Goal: Transaction & Acquisition: Purchase product/service

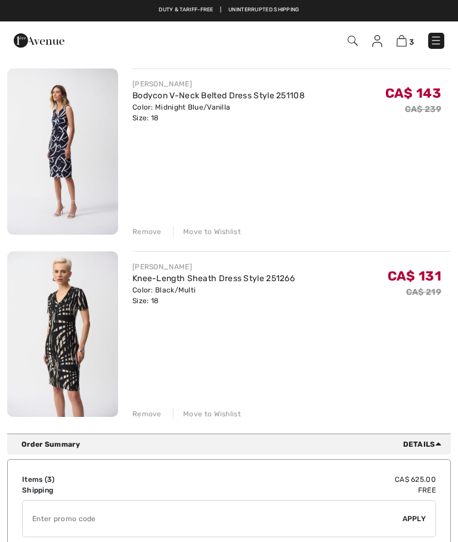
scroll to position [290, 0]
click at [75, 345] on img at bounding box center [62, 335] width 111 height 166
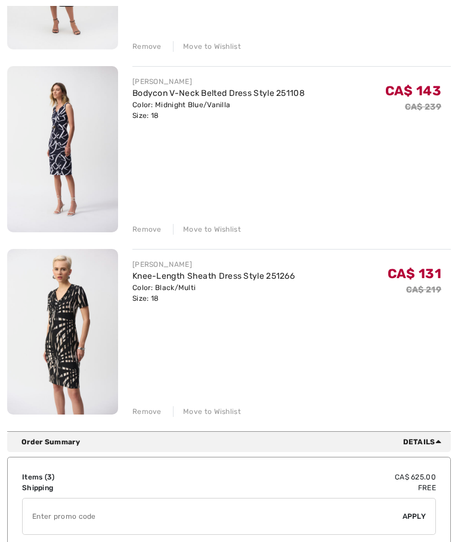
scroll to position [297, 0]
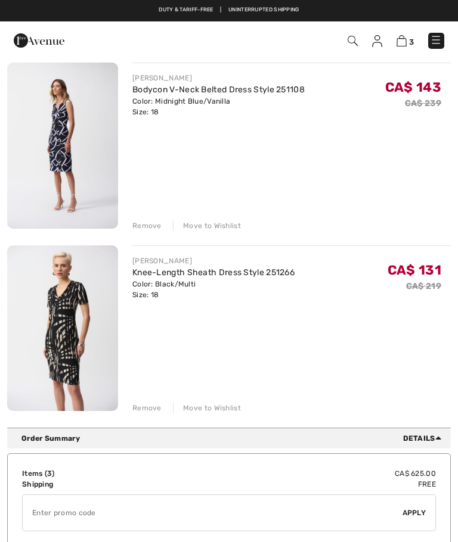
click at [180, 277] on link "Knee-Length Sheath Dress Style 251266" at bounding box center [213, 273] width 162 height 10
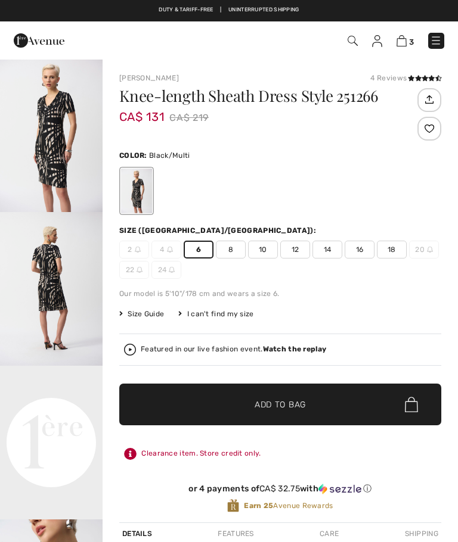
checkbox input "true"
click at [396, 255] on span "18" at bounding box center [392, 250] width 30 height 18
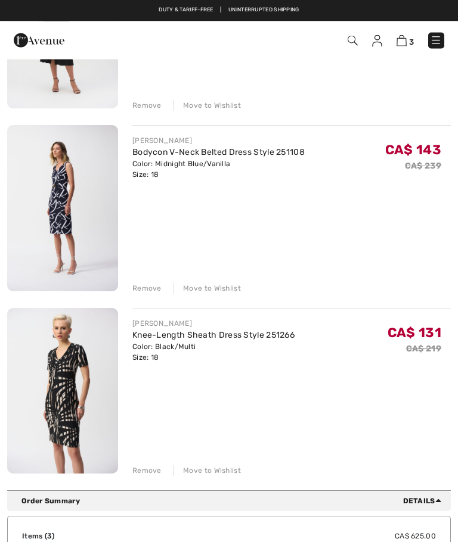
scroll to position [225, 0]
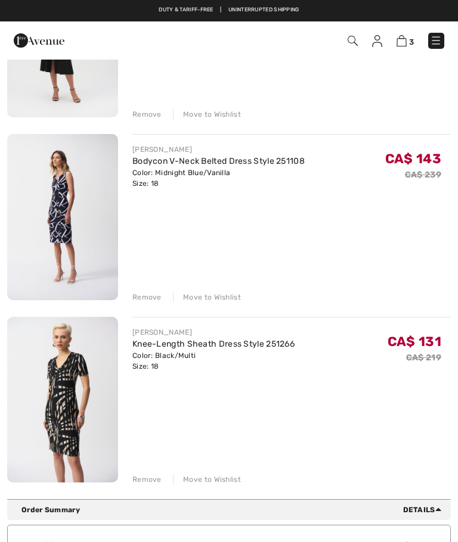
click at [200, 165] on link "Bodycon V-Neck Belted Dress Style 251108" at bounding box center [218, 161] width 172 height 10
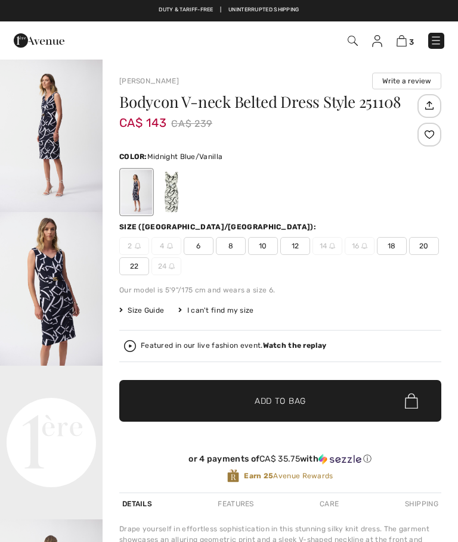
checkbox input "true"
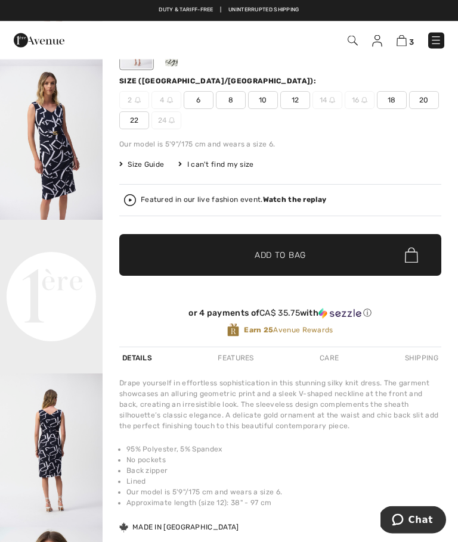
scroll to position [135, 0]
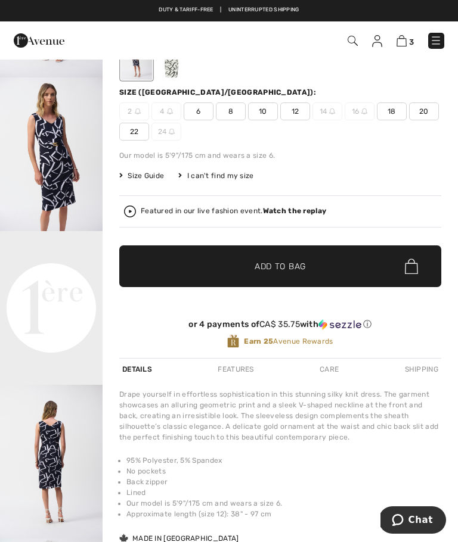
click at [396, 112] on span "18" at bounding box center [392, 112] width 30 height 18
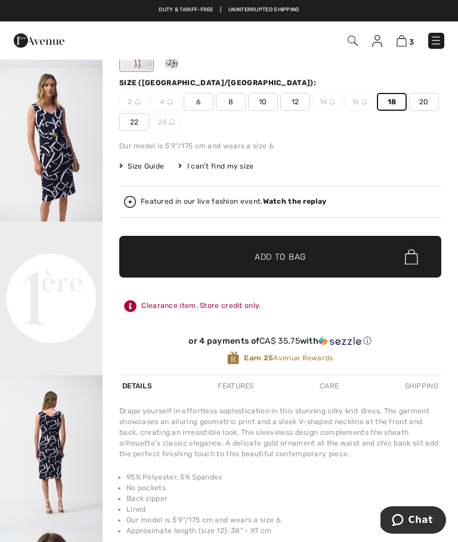
scroll to position [143, 0]
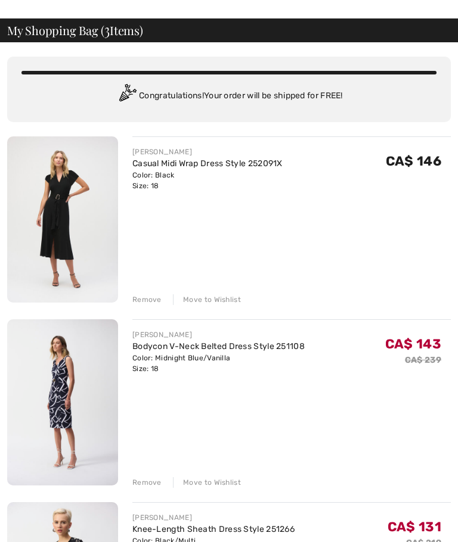
scroll to position [41, 0]
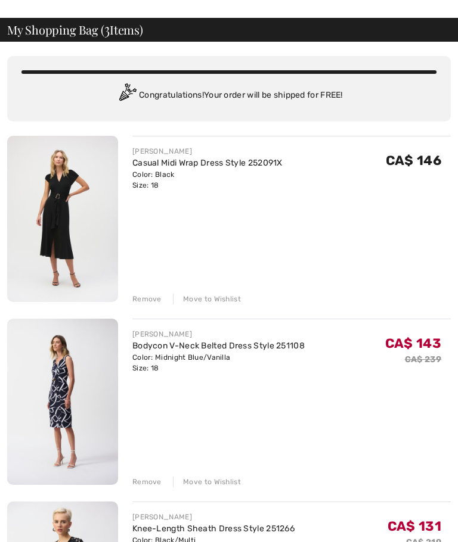
click at [246, 163] on link "Casual Midi Wrap Dress Style 252091X" at bounding box center [207, 163] width 150 height 10
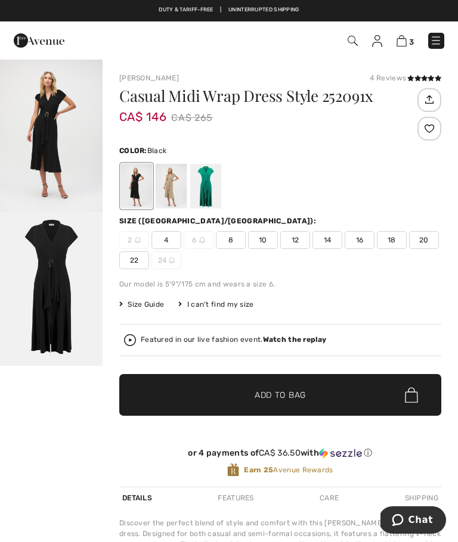
click at [391, 236] on span "18" at bounding box center [392, 240] width 30 height 18
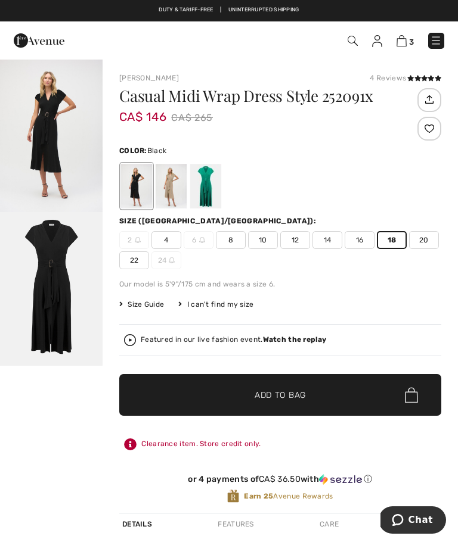
click at [206, 188] on div at bounding box center [205, 186] width 31 height 45
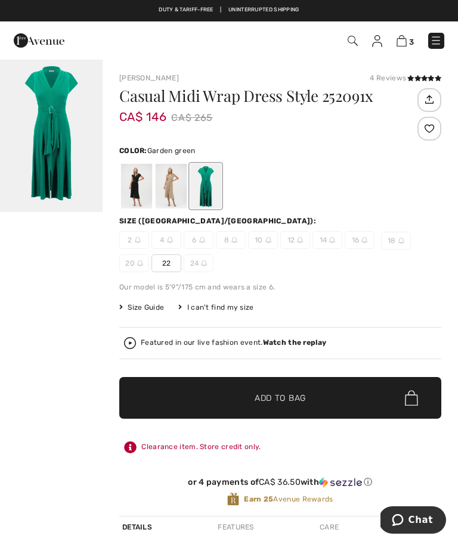
click at [144, 187] on div at bounding box center [136, 186] width 31 height 45
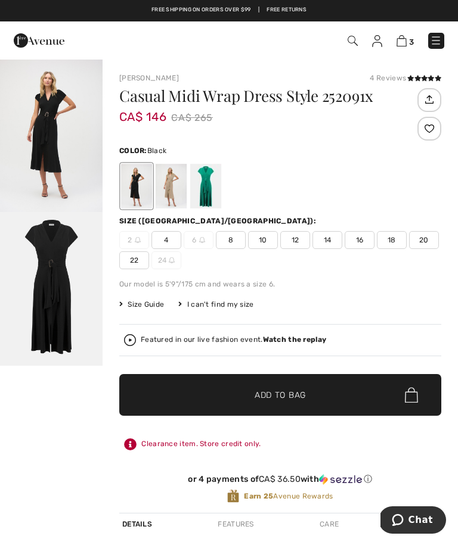
click at [61, 153] on img "1 / 2" at bounding box center [51, 135] width 103 height 154
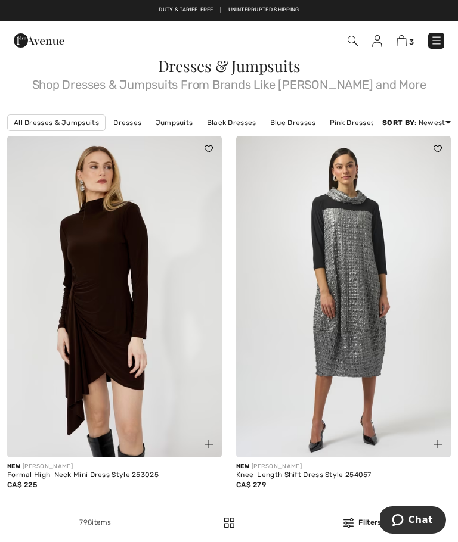
click at [128, 126] on link "Dresses" at bounding box center [127, 122] width 40 height 15
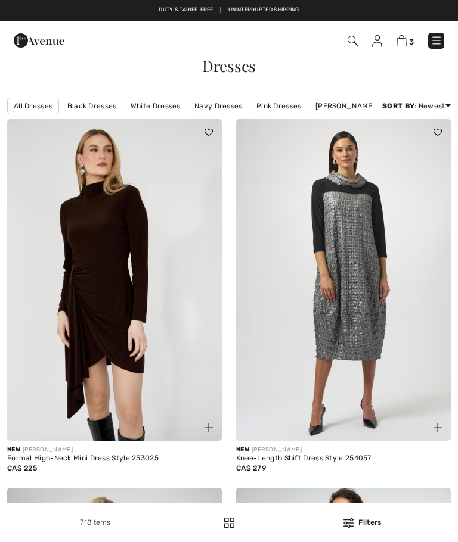
checkbox input "true"
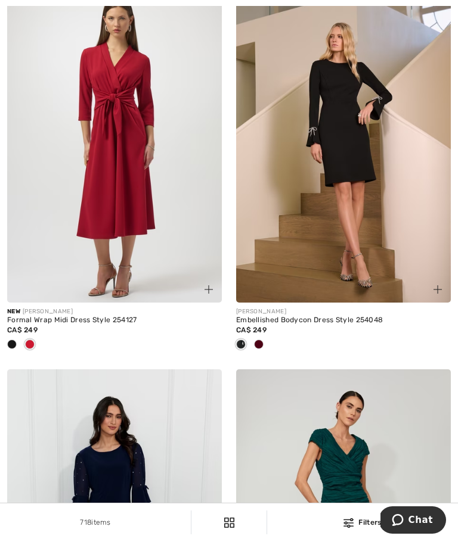
scroll to position [1658, 0]
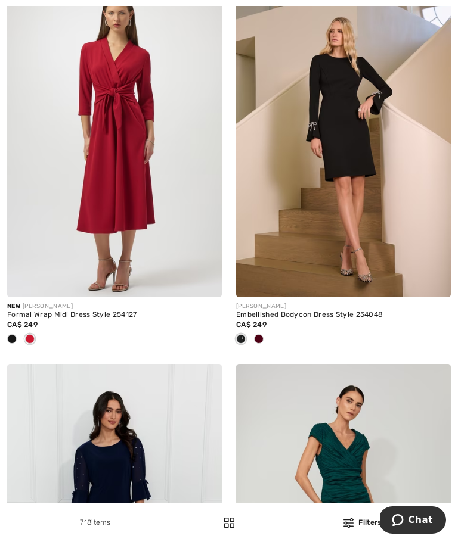
click at [353, 186] on img at bounding box center [343, 137] width 215 height 322
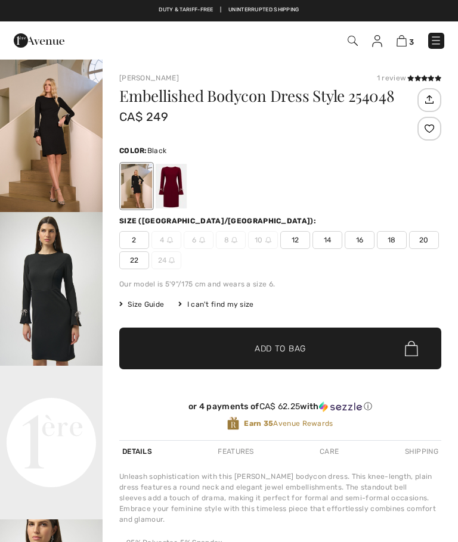
checkbox input "true"
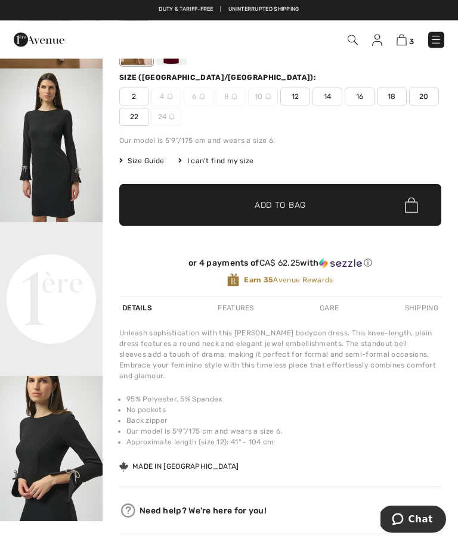
scroll to position [184, 0]
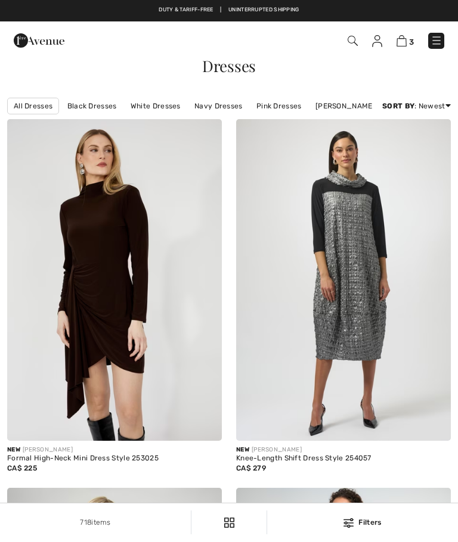
checkbox input "true"
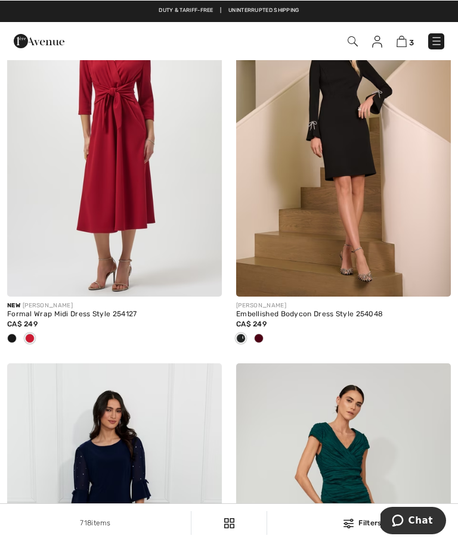
scroll to position [1658, 0]
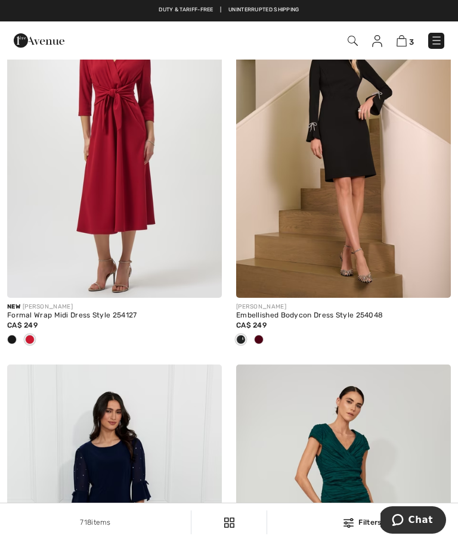
click at [262, 337] on span at bounding box center [259, 340] width 10 height 10
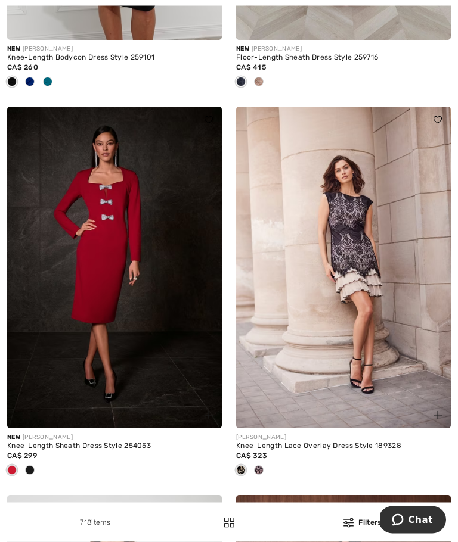
scroll to position [6247, 0]
click at [261, 466] on span at bounding box center [259, 471] width 10 height 10
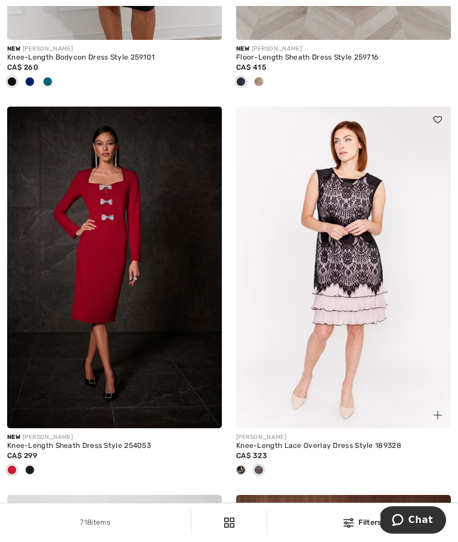
click at [244, 466] on span at bounding box center [241, 471] width 10 height 10
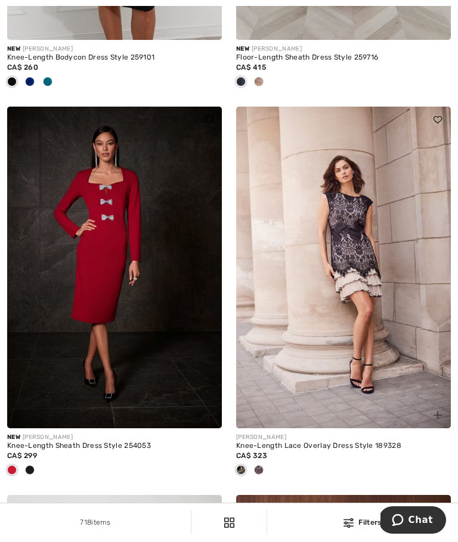
click at [261, 466] on span at bounding box center [259, 471] width 10 height 10
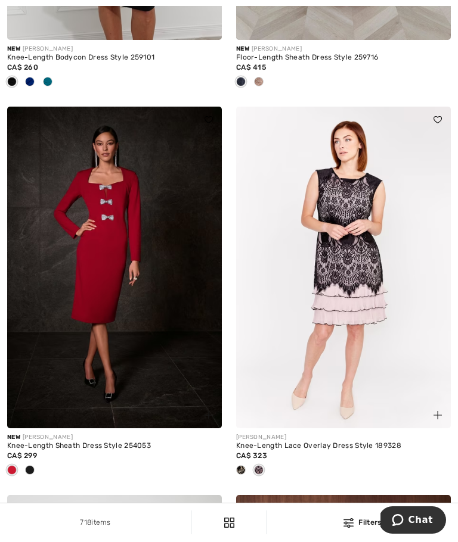
click at [246, 465] on div at bounding box center [241, 471] width 18 height 20
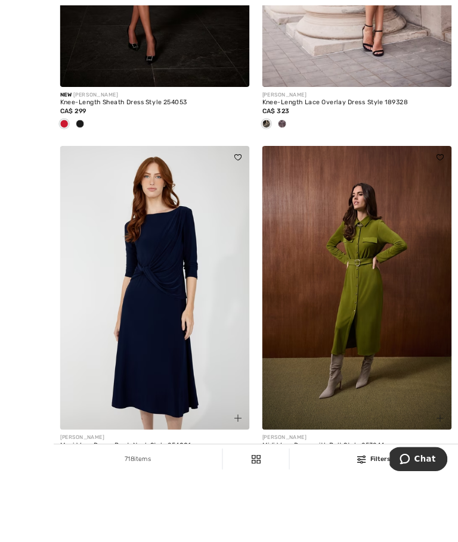
scroll to position [6636, 0]
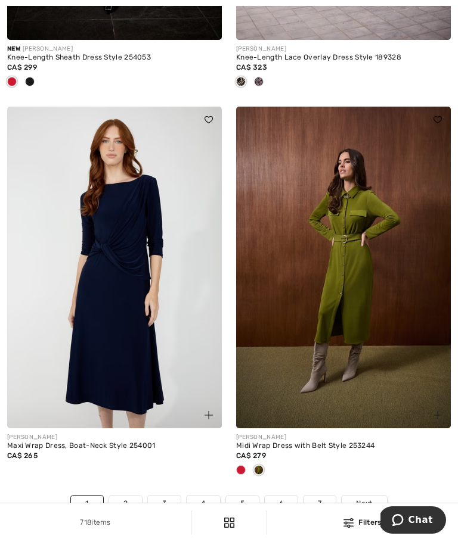
click at [127, 496] on link "2" at bounding box center [125, 503] width 33 height 15
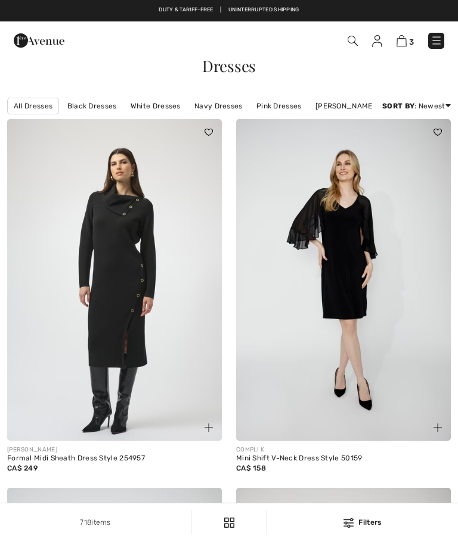
checkbox input "true"
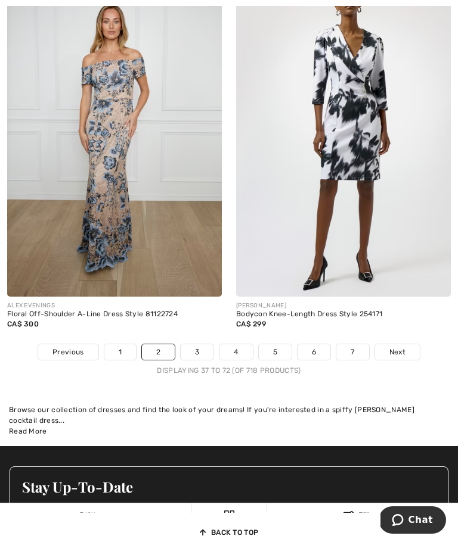
scroll to position [6640, 0]
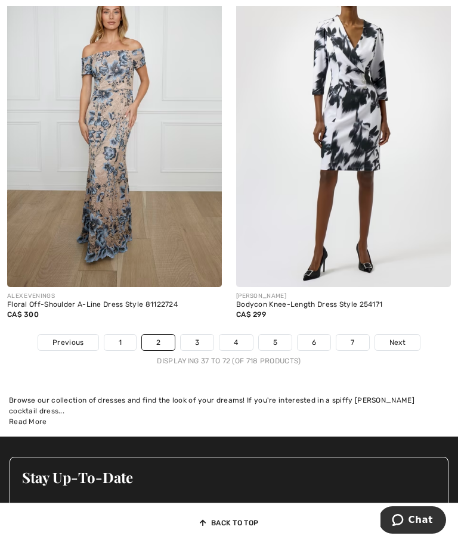
click at [200, 337] on link "3" at bounding box center [197, 342] width 33 height 15
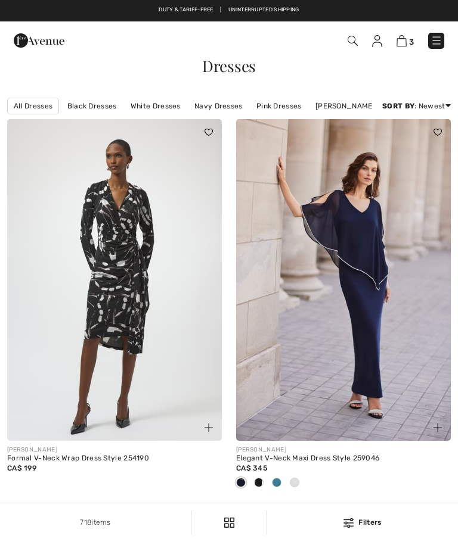
checkbox input "true"
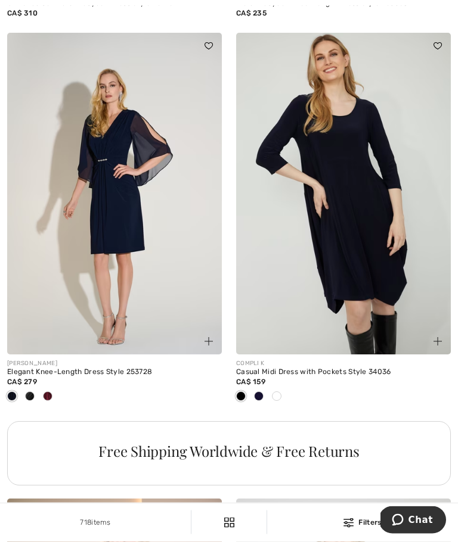
scroll to position [1953, 0]
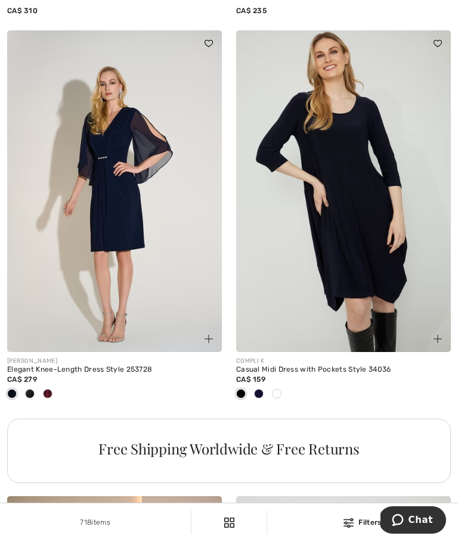
click at [259, 391] on span at bounding box center [259, 394] width 10 height 10
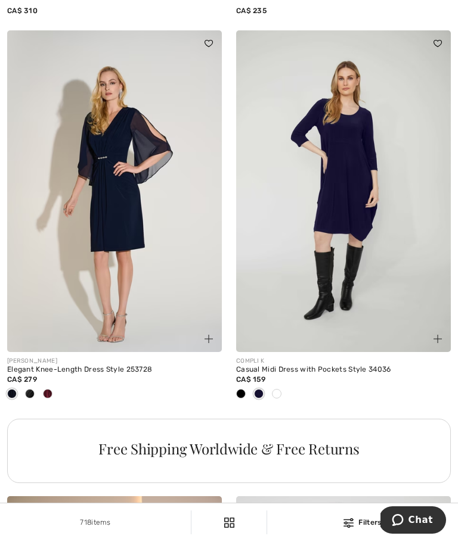
click at [280, 389] on span at bounding box center [277, 394] width 10 height 10
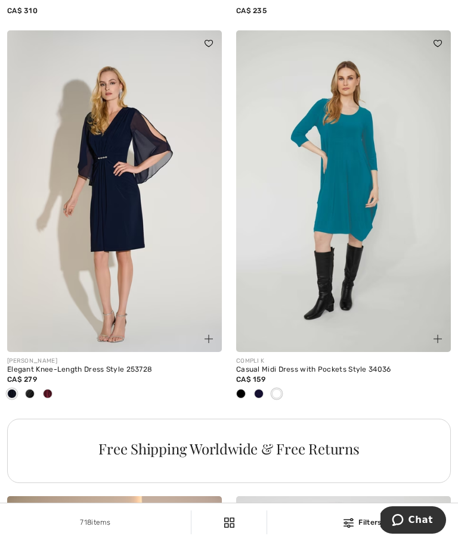
click at [261, 389] on span at bounding box center [259, 394] width 10 height 10
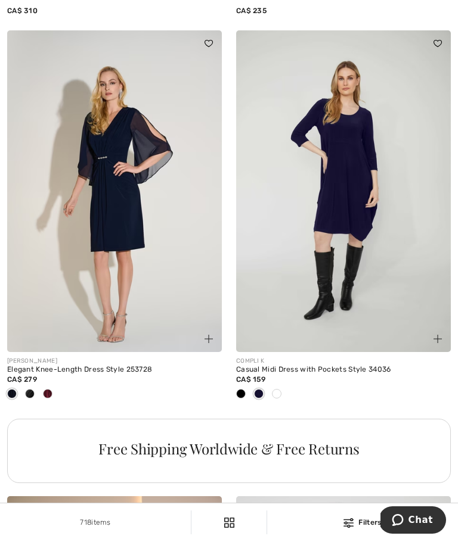
click at [244, 389] on span at bounding box center [241, 394] width 10 height 10
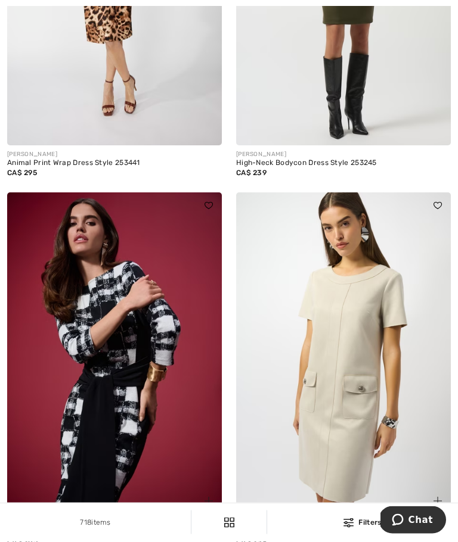
scroll to position [6454, 0]
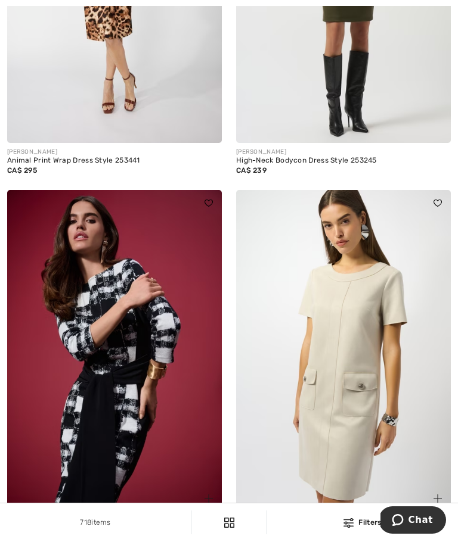
click at [162, 404] on img at bounding box center [114, 351] width 215 height 322
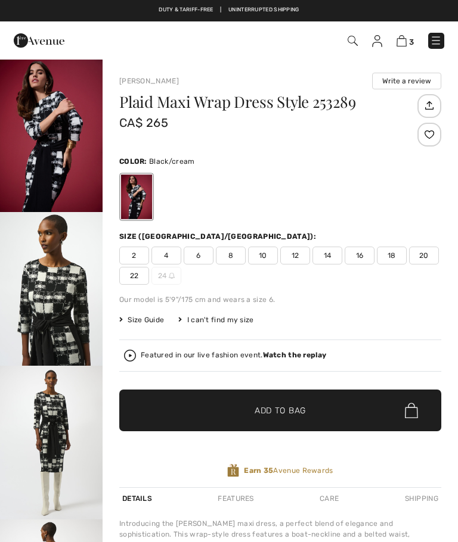
checkbox input "true"
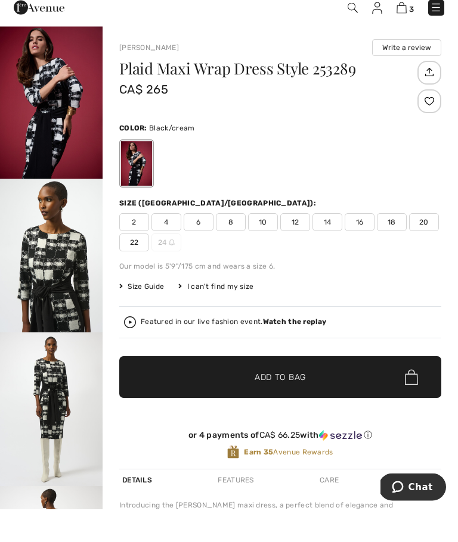
scroll to position [38, 0]
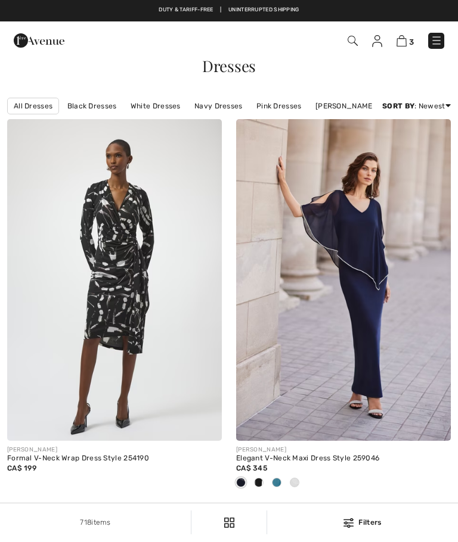
checkbox input "true"
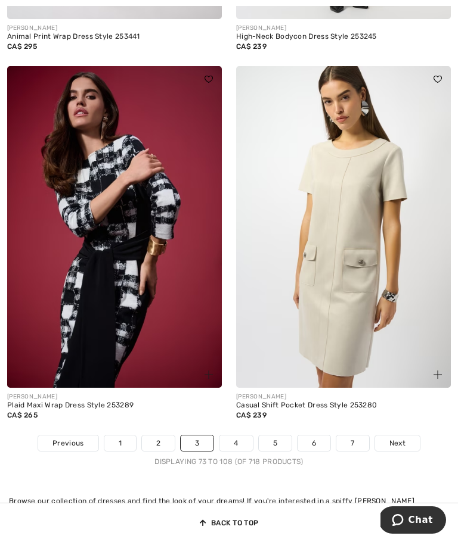
scroll to position [6581, 0]
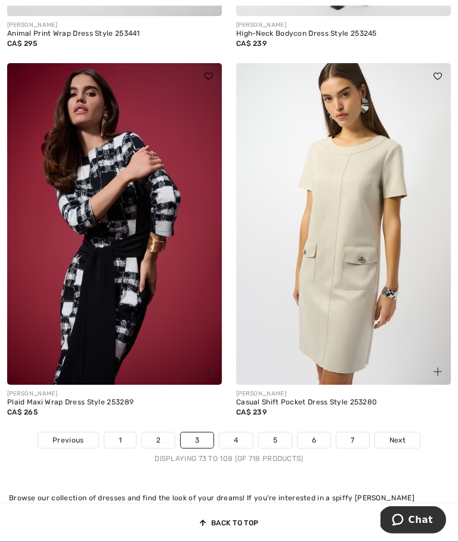
click at [238, 433] on link "4" at bounding box center [235, 440] width 33 height 15
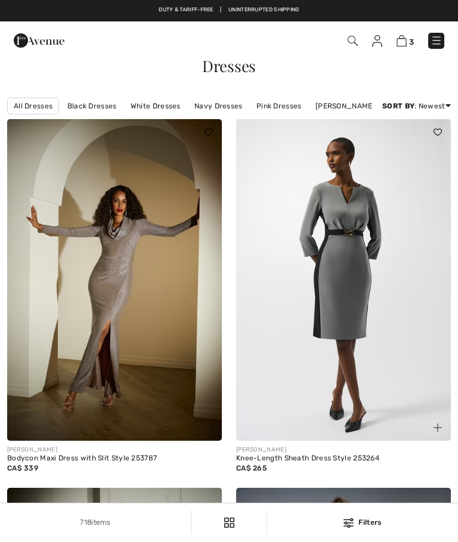
checkbox input "true"
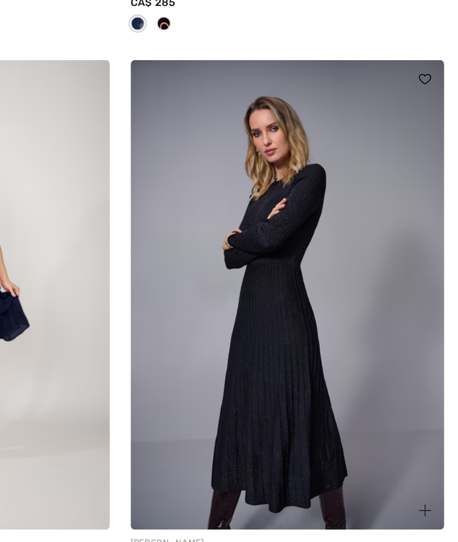
scroll to position [1881, 0]
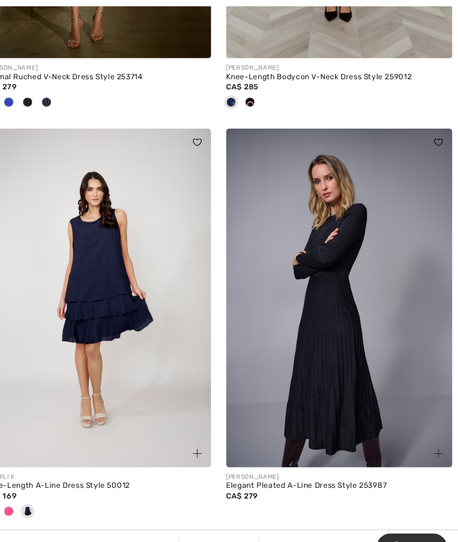
click at [329, 356] on img at bounding box center [343, 283] width 215 height 322
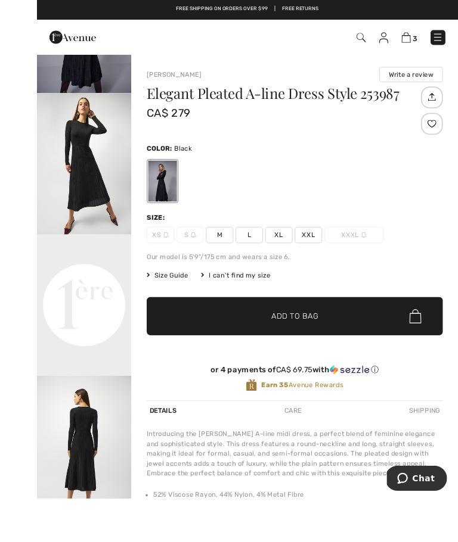
scroll to position [30, 0]
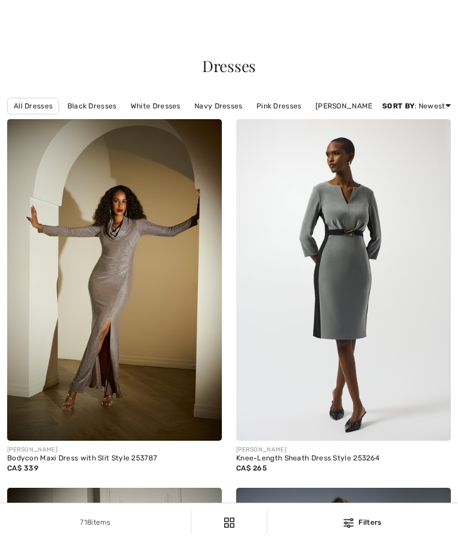
checkbox input "true"
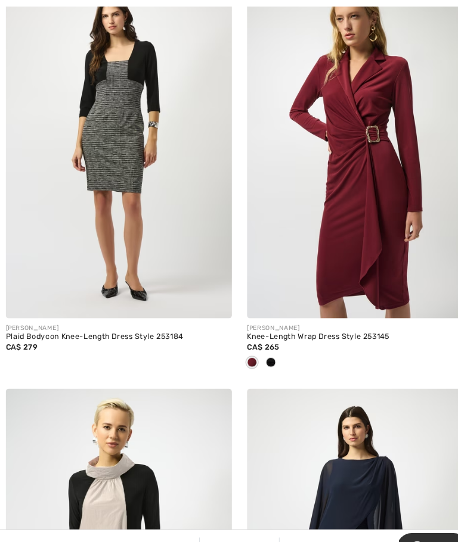
scroll to position [2858, 0]
click at [262, 339] on div at bounding box center [259, 345] width 18 height 20
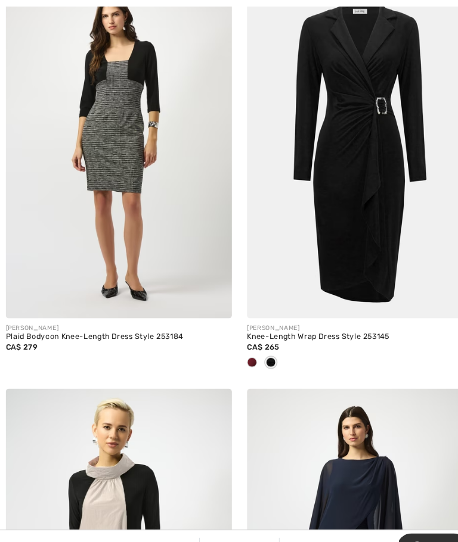
click at [244, 343] on div at bounding box center [241, 345] width 18 height 20
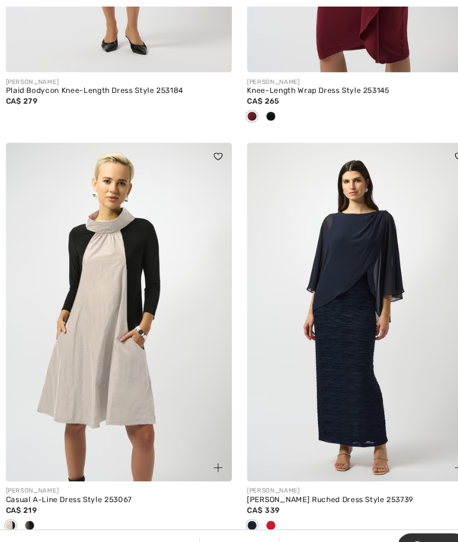
scroll to position [3092, 0]
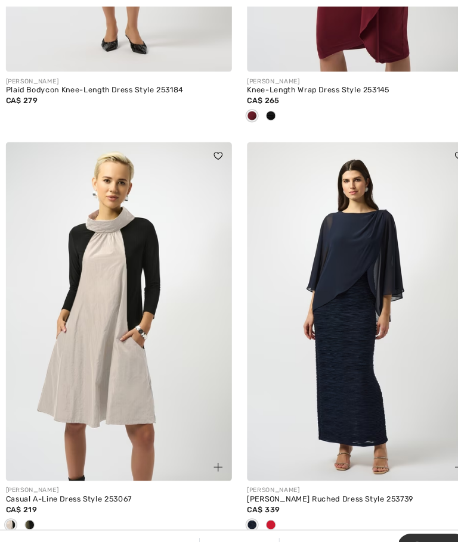
click at [33, 492] on div at bounding box center [30, 499] width 18 height 20
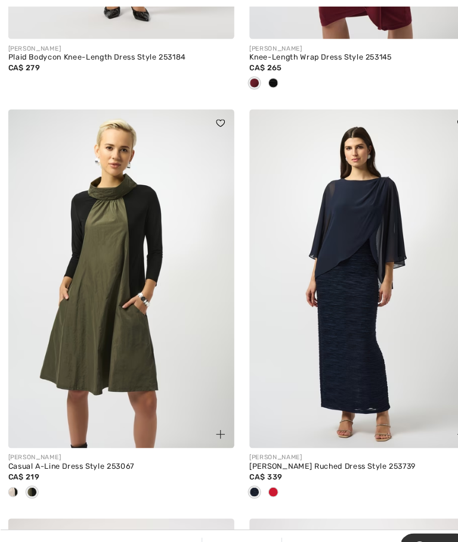
scroll to position [3124, 0]
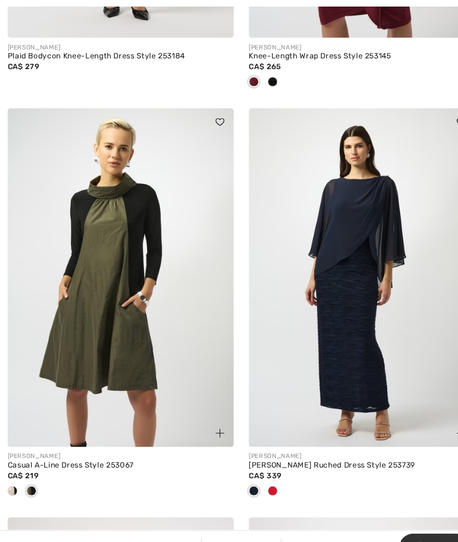
click at [149, 346] on img at bounding box center [114, 264] width 215 height 322
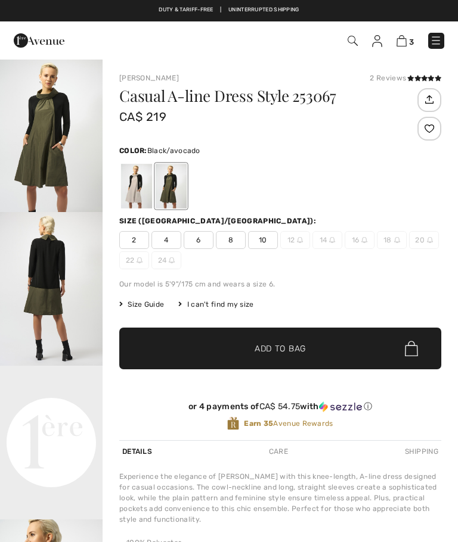
checkbox input "true"
click at [138, 190] on div at bounding box center [136, 186] width 31 height 45
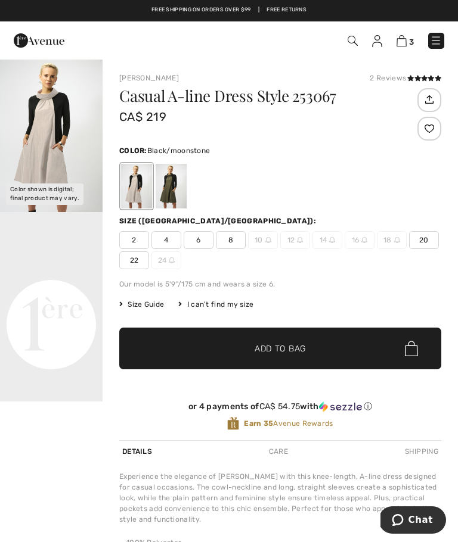
click at [170, 188] on div at bounding box center [171, 186] width 31 height 45
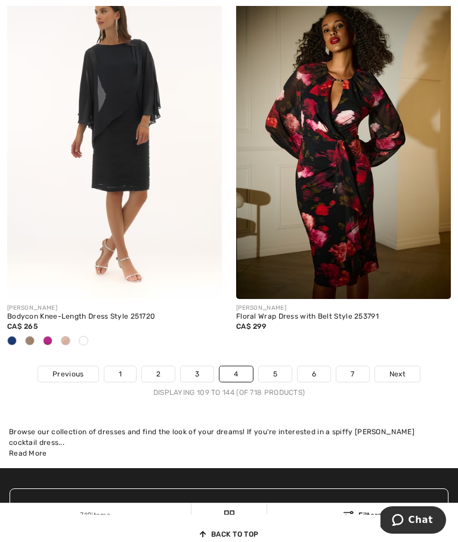
scroll to position [6775, 0]
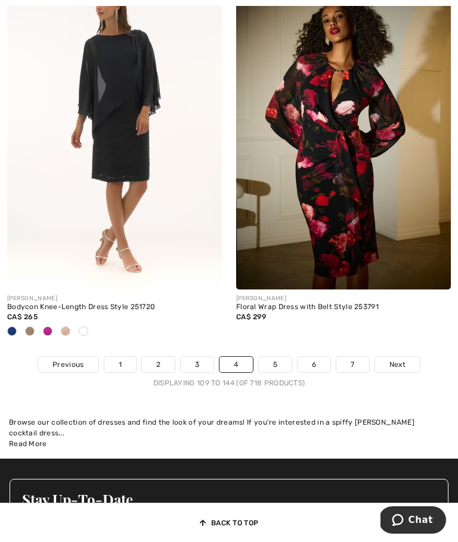
click at [272, 361] on link "5" at bounding box center [275, 364] width 33 height 15
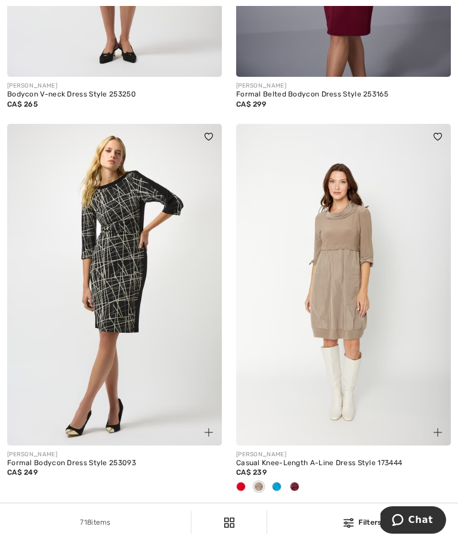
scroll to position [739, 0]
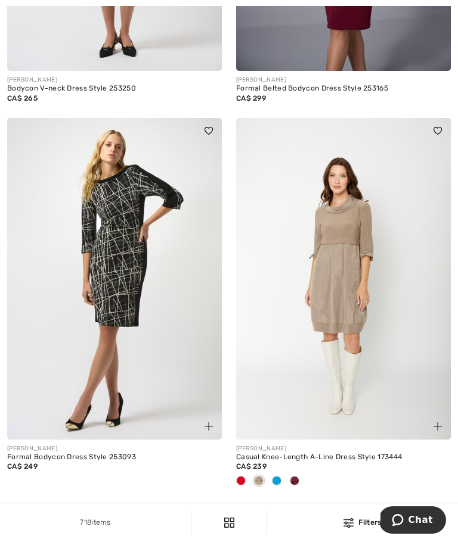
click at [276, 476] on span at bounding box center [277, 481] width 10 height 10
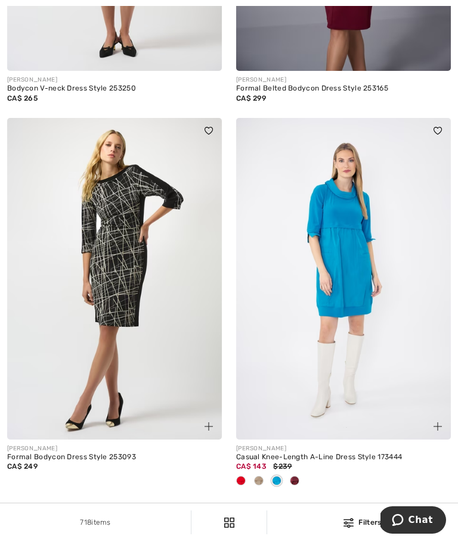
click at [297, 479] on span at bounding box center [295, 481] width 10 height 10
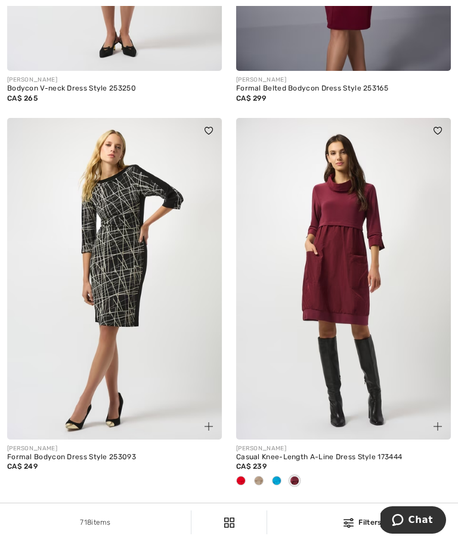
click at [257, 479] on span at bounding box center [259, 481] width 10 height 10
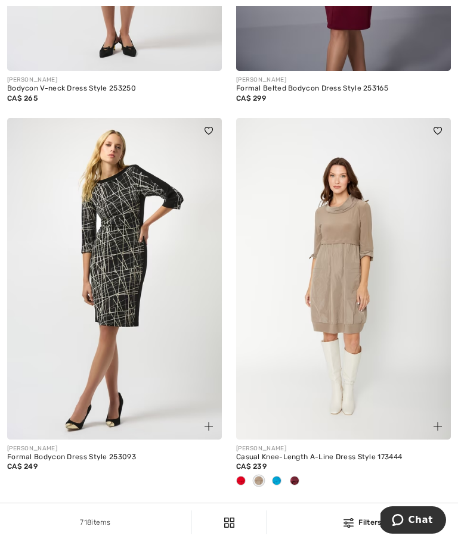
click at [241, 478] on span at bounding box center [241, 481] width 10 height 10
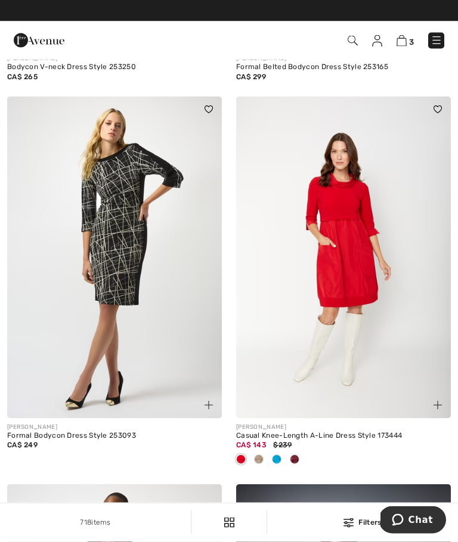
scroll to position [761, 0]
click at [132, 287] on img at bounding box center [114, 258] width 215 height 322
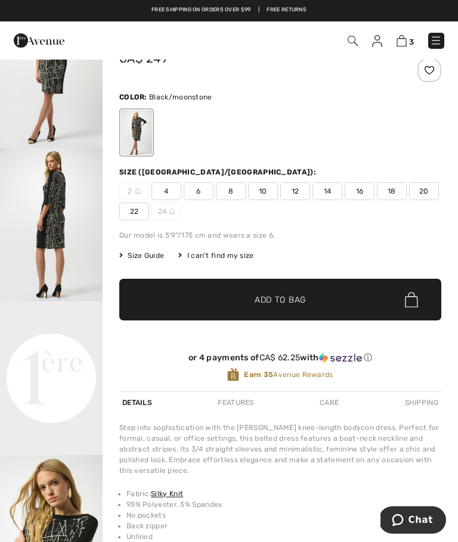
scroll to position [58, 0]
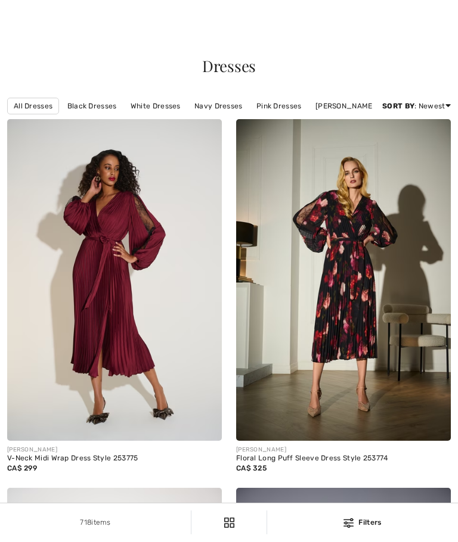
checkbox input "true"
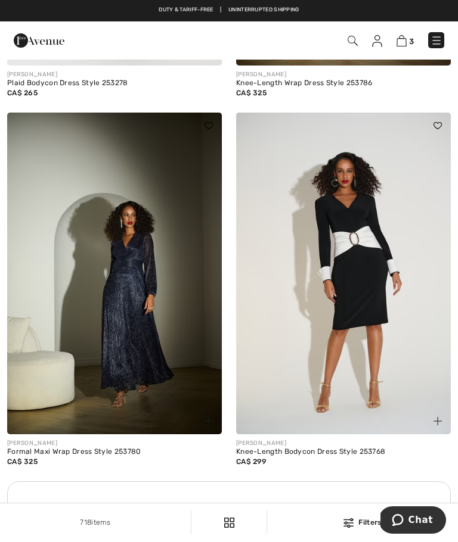
scroll to position [1852, 0]
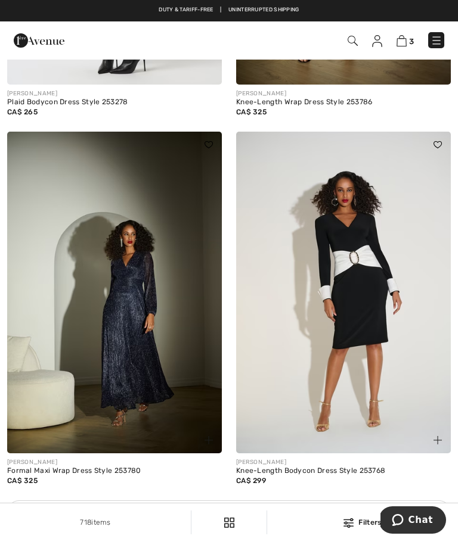
click at [395, 371] on img at bounding box center [343, 293] width 215 height 322
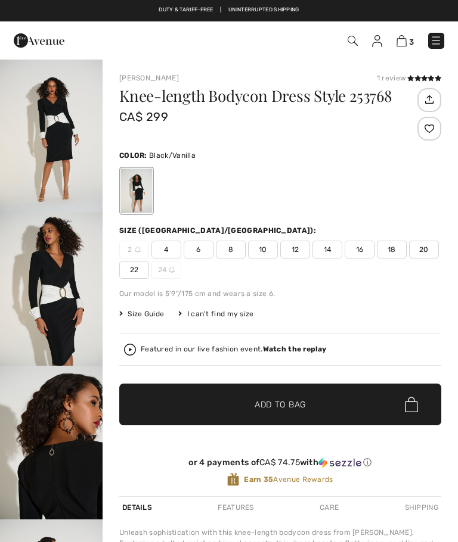
checkbox input "true"
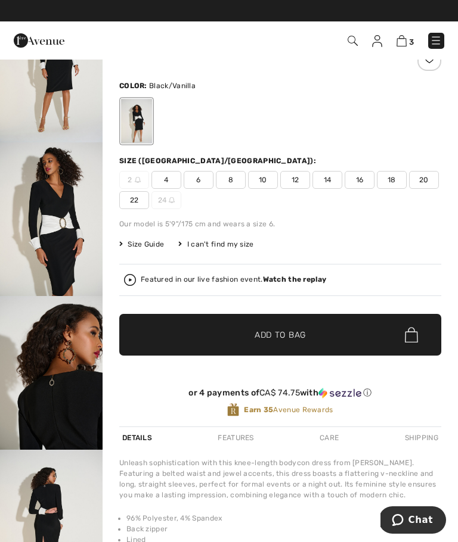
scroll to position [69, 0]
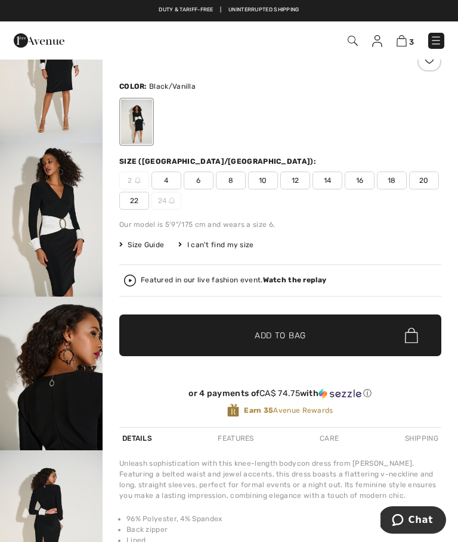
click at [390, 185] on span "18" at bounding box center [392, 181] width 30 height 18
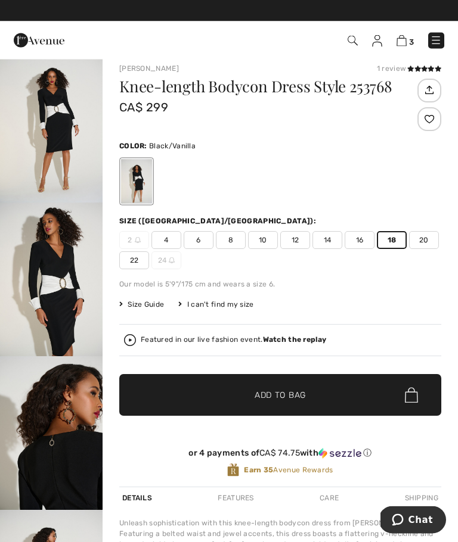
scroll to position [10, 0]
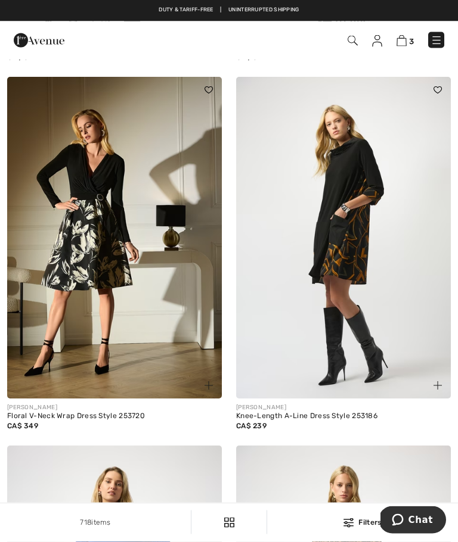
scroll to position [3087, 0]
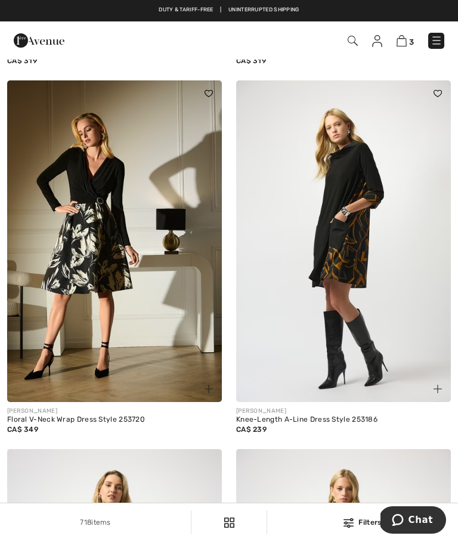
click at [357, 281] on img at bounding box center [343, 241] width 215 height 322
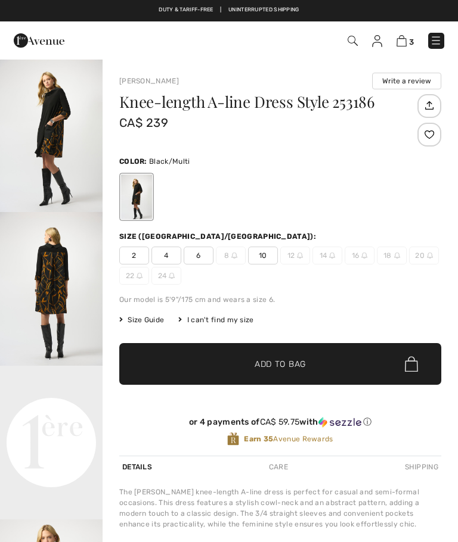
checkbox input "true"
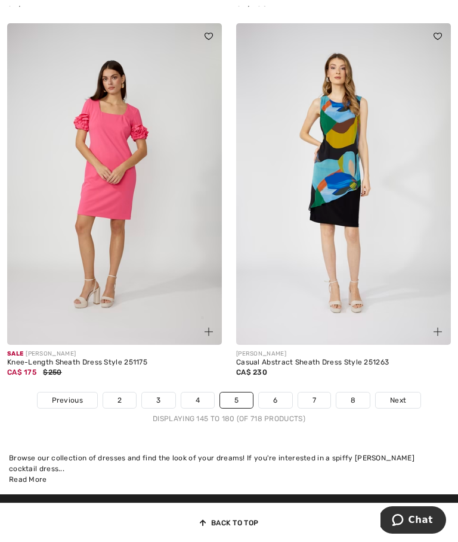
scroll to position [6584, 0]
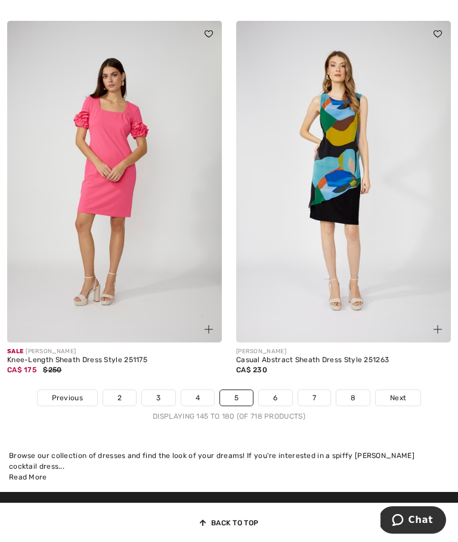
click at [276, 390] on link "6" at bounding box center [275, 397] width 33 height 15
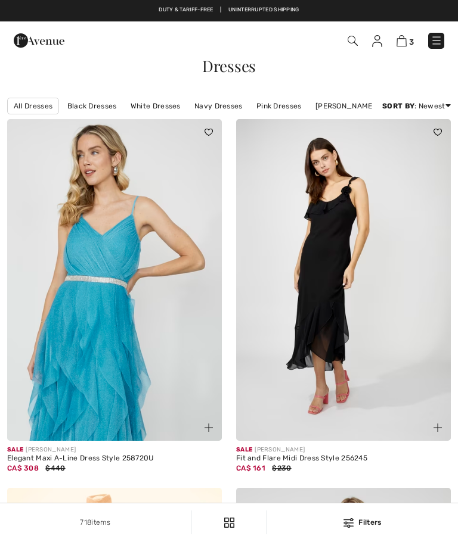
checkbox input "true"
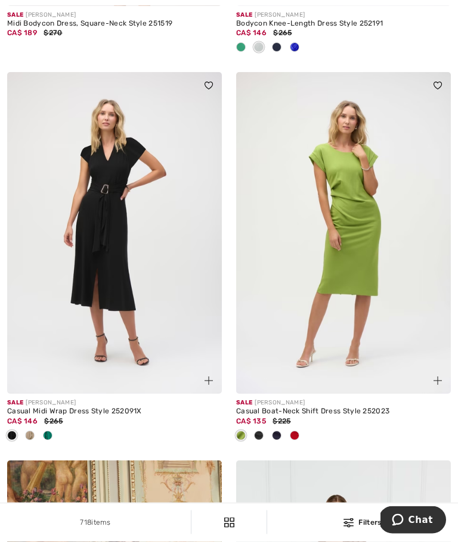
scroll to position [1173, 0]
click at [294, 432] on span at bounding box center [295, 436] width 10 height 10
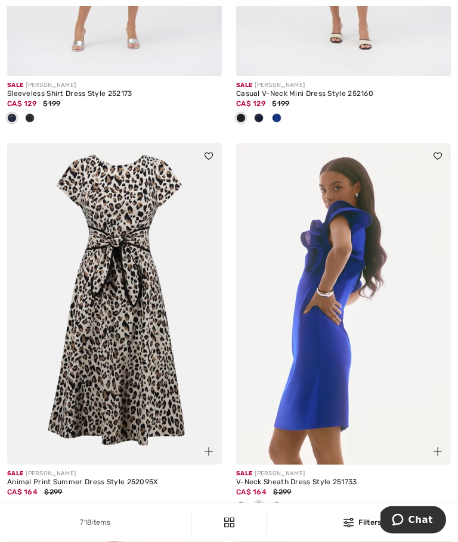
scroll to position [5099, 0]
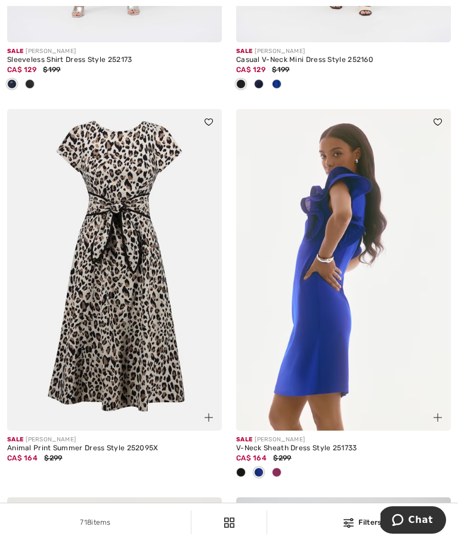
click at [277, 464] on div at bounding box center [277, 474] width 18 height 20
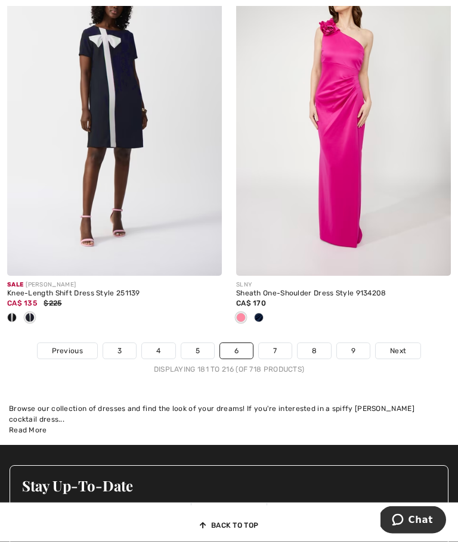
scroll to position [6775, 0]
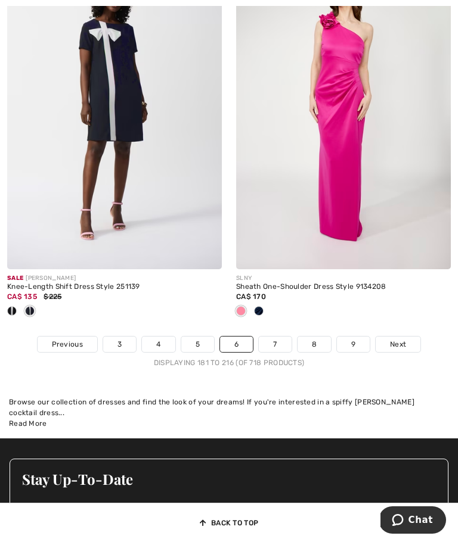
click at [277, 337] on link "7" at bounding box center [275, 344] width 32 height 15
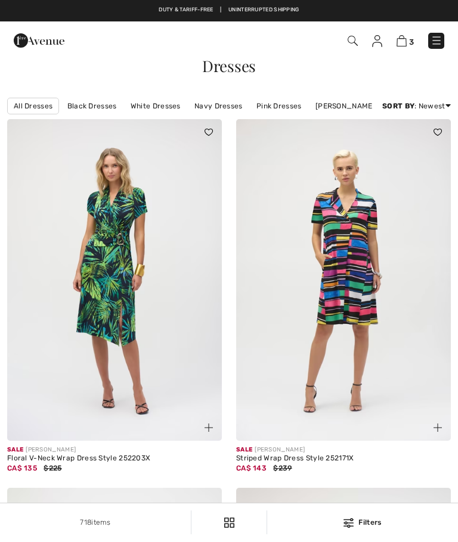
checkbox input "true"
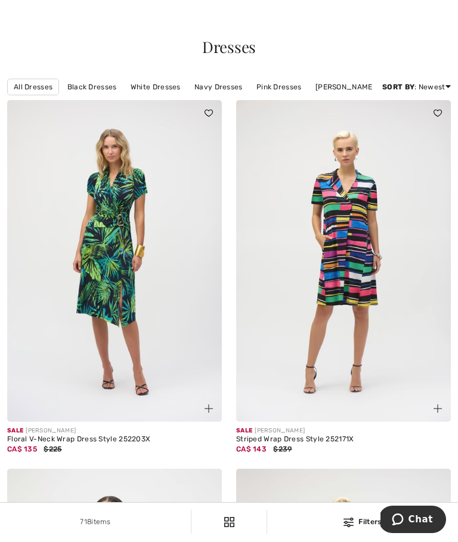
scroll to position [19, 0]
click at [165, 352] on img at bounding box center [114, 261] width 215 height 322
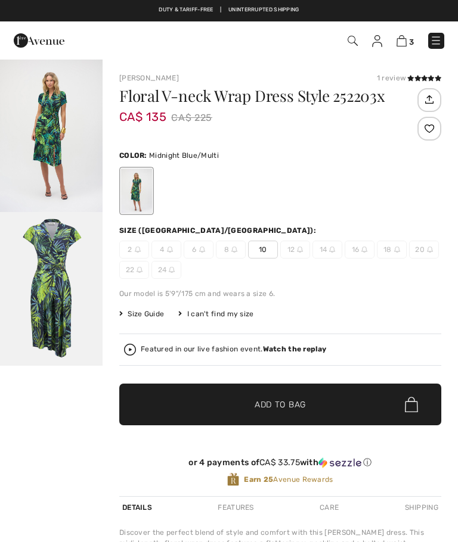
checkbox input "true"
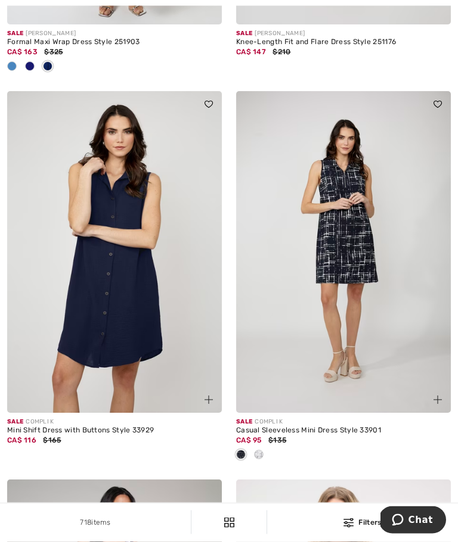
scroll to position [1562, 0]
click at [265, 450] on div at bounding box center [259, 456] width 18 height 20
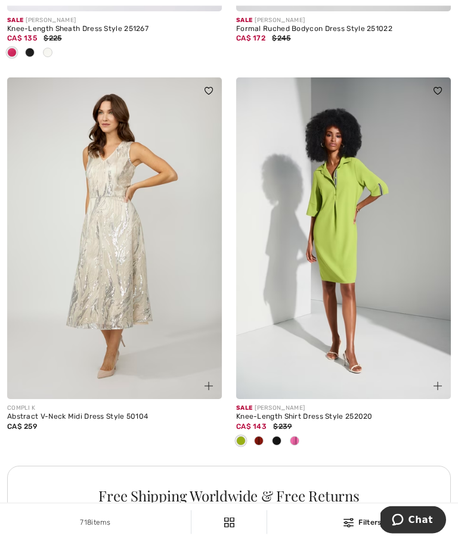
scroll to position [4336, 0]
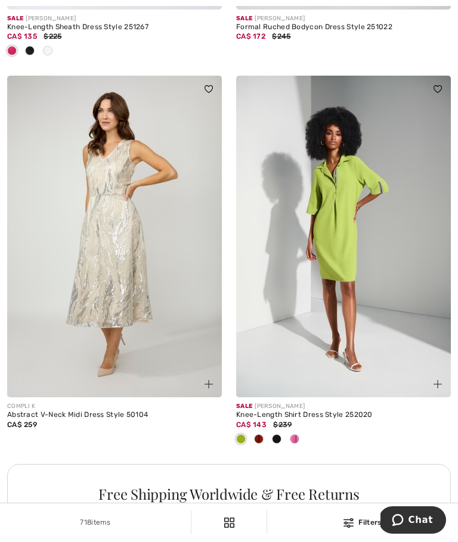
click at [281, 430] on div at bounding box center [277, 440] width 18 height 20
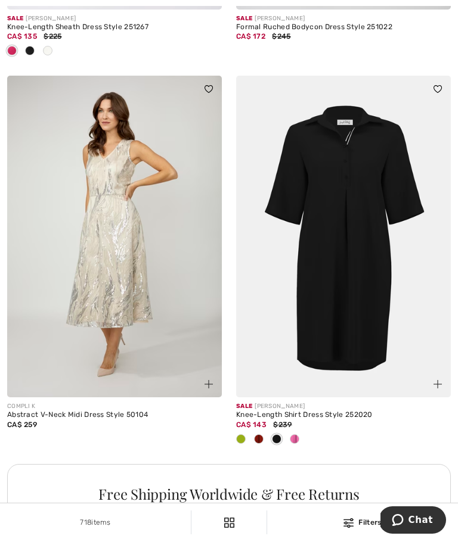
click at [261, 435] on span at bounding box center [259, 440] width 10 height 10
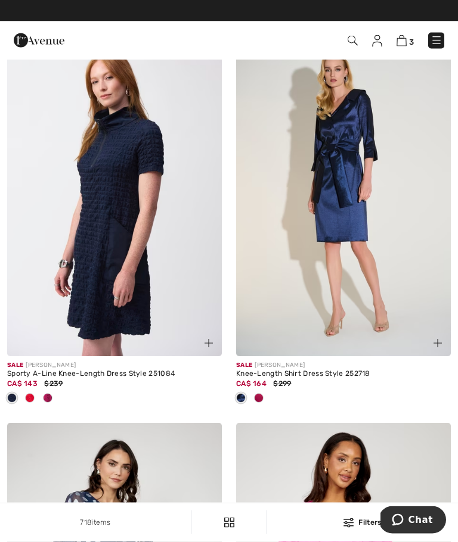
scroll to position [6330, 0]
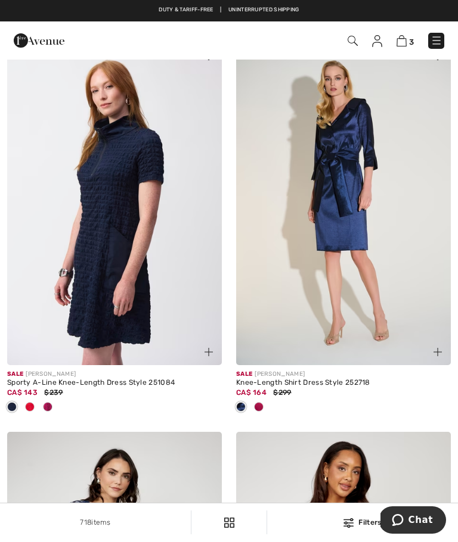
click at [259, 402] on span at bounding box center [259, 407] width 10 height 10
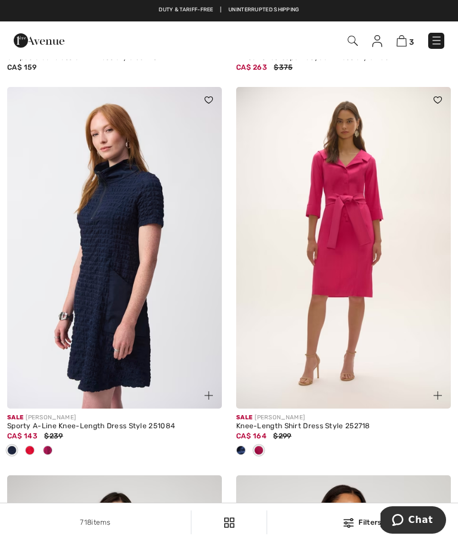
scroll to position [6283, 0]
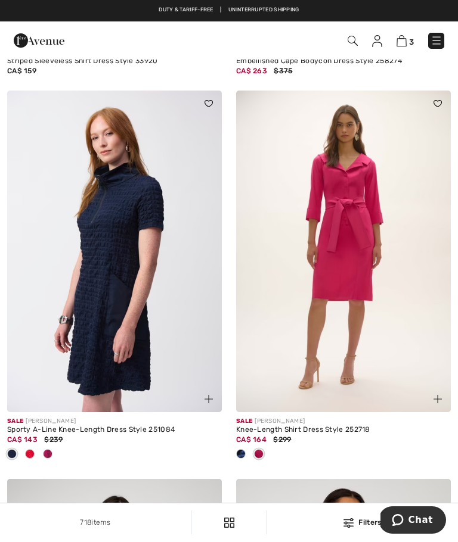
click at [244, 449] on span at bounding box center [241, 454] width 10 height 10
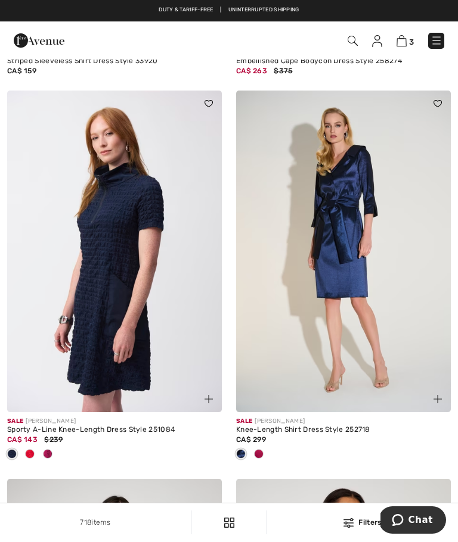
click at [262, 449] on span at bounding box center [259, 454] width 10 height 10
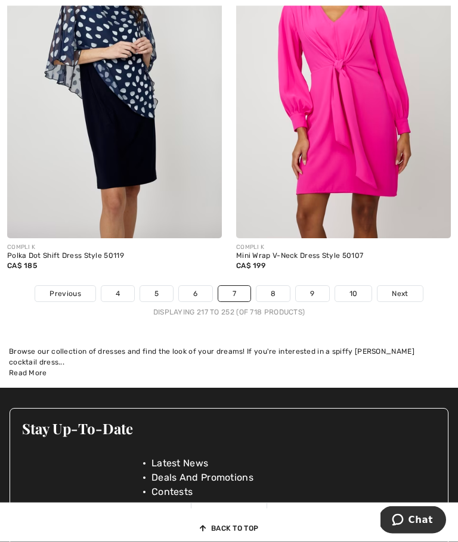
scroll to position [6883, 0]
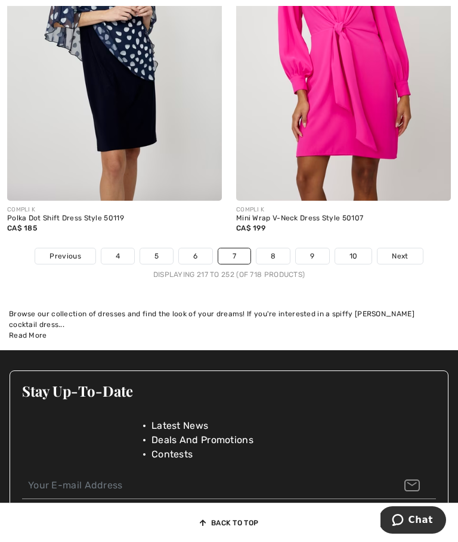
click at [277, 250] on link "8" at bounding box center [272, 256] width 33 height 15
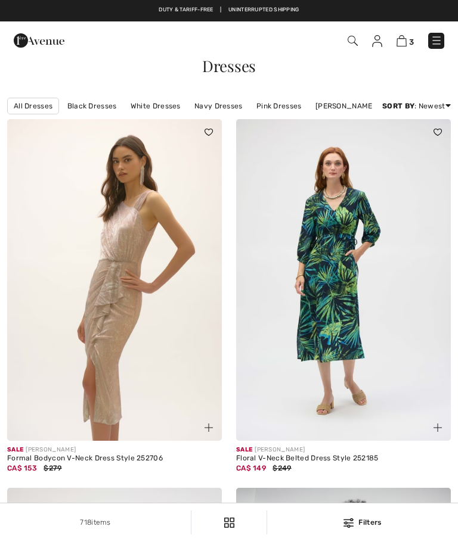
checkbox input "true"
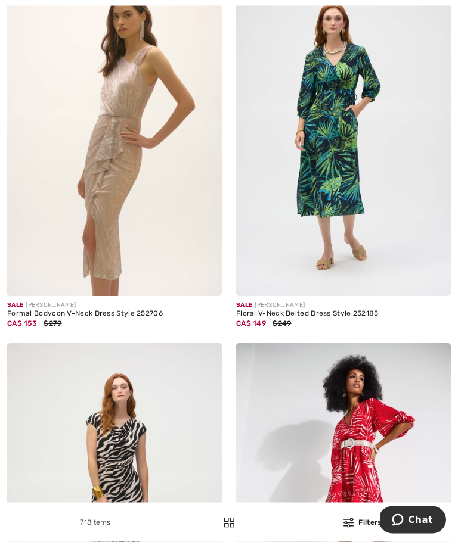
scroll to position [146, 0]
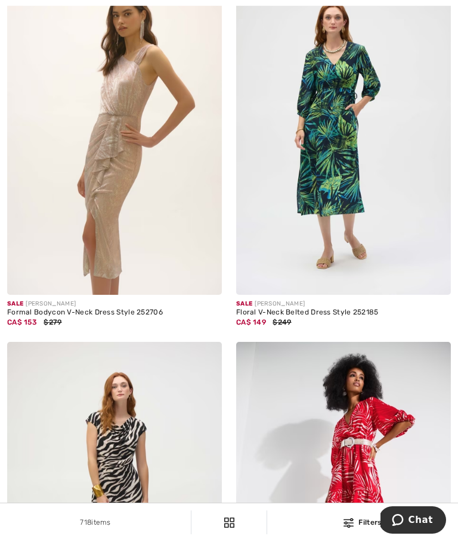
click at [337, 229] on img at bounding box center [343, 134] width 215 height 322
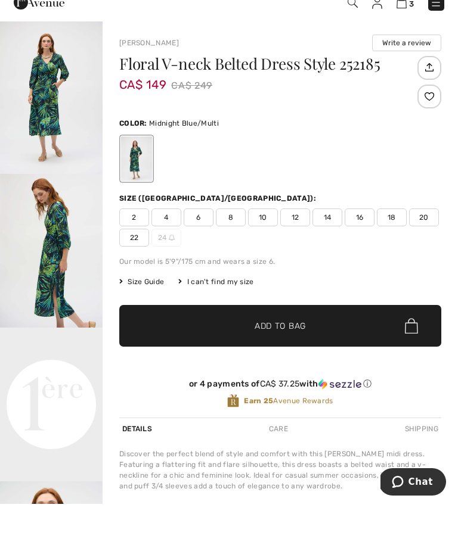
scroll to position [39, 0]
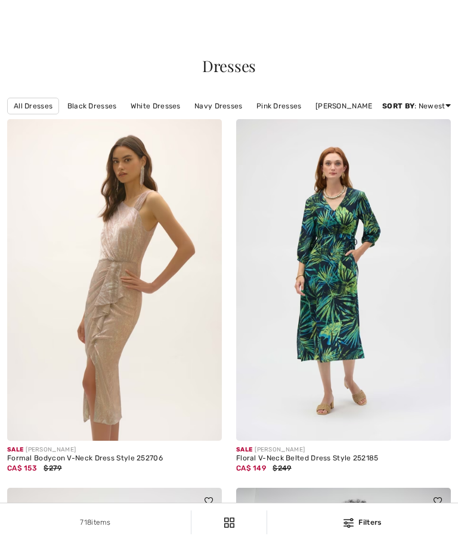
checkbox input "true"
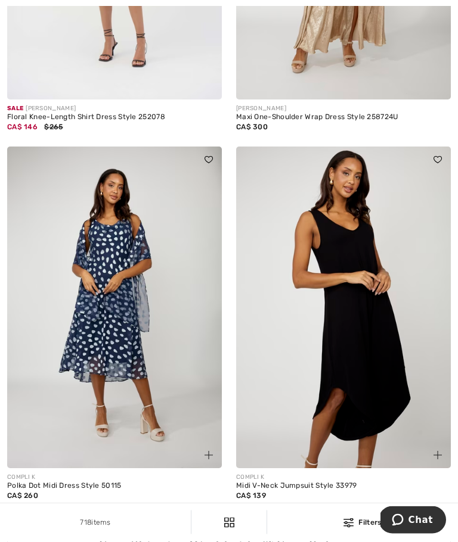
scroll to position [1857, 0]
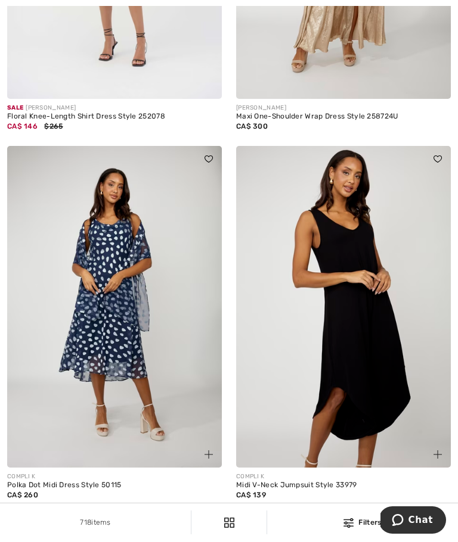
click at [157, 388] on img at bounding box center [114, 307] width 215 height 322
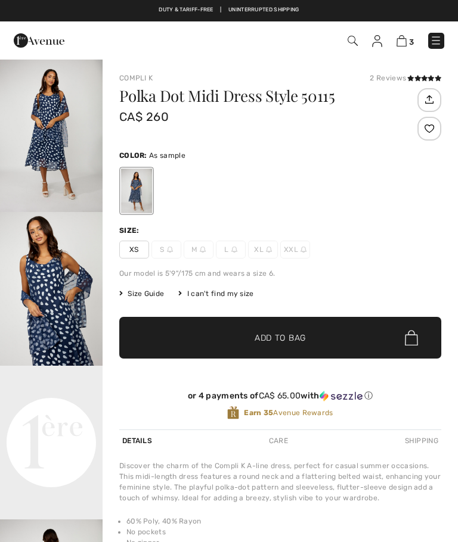
checkbox input "true"
click at [405, 42] on img at bounding box center [401, 40] width 10 height 11
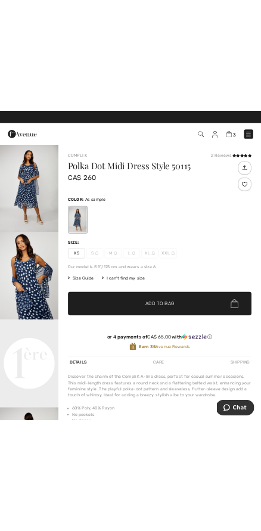
scroll to position [1153, 0]
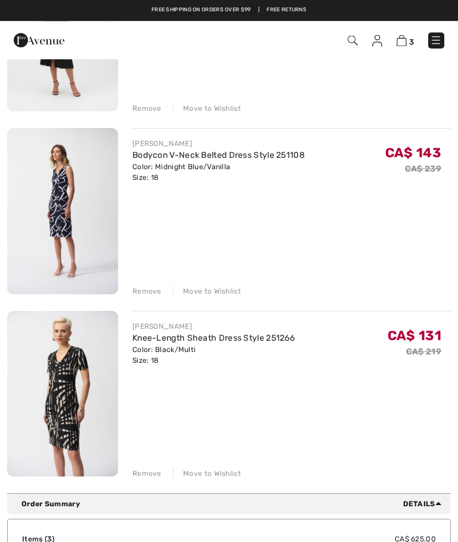
scroll to position [231, 0]
click at [148, 294] on div "Remove" at bounding box center [146, 291] width 29 height 11
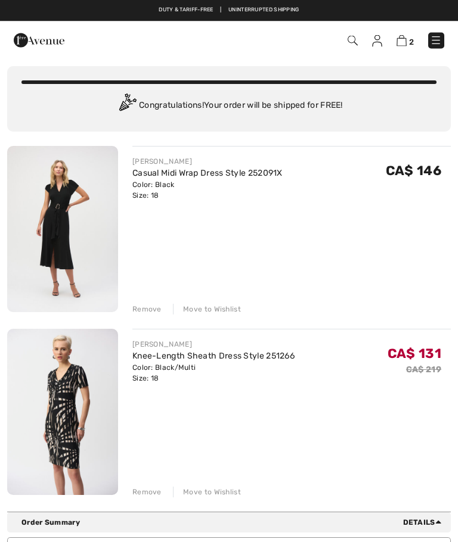
scroll to position [0, 0]
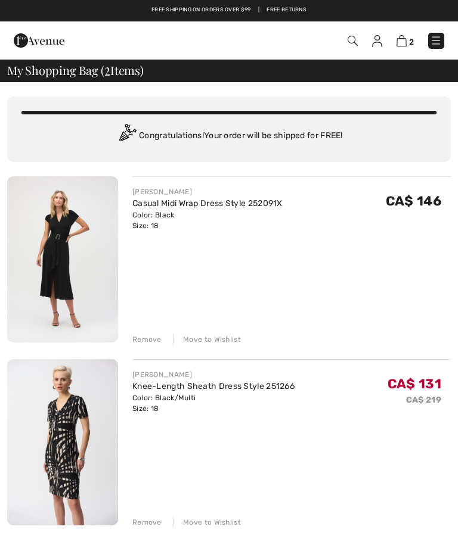
click at [215, 345] on div "Move to Wishlist" at bounding box center [207, 339] width 68 height 11
